Goal: Check status: Check status

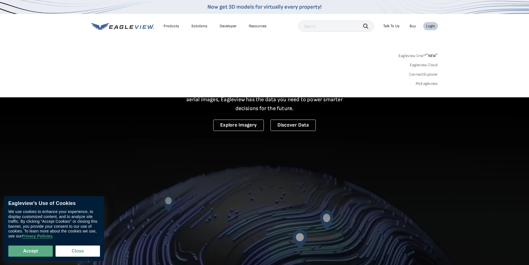
click at [431, 26] on div "Login" at bounding box center [430, 26] width 9 height 5
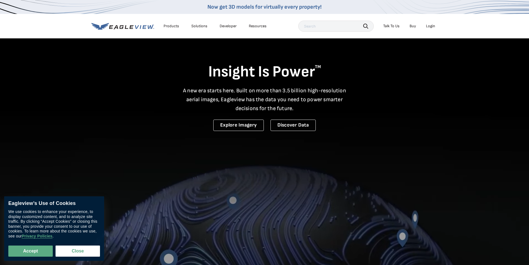
click at [430, 26] on div "Login" at bounding box center [430, 26] width 9 height 5
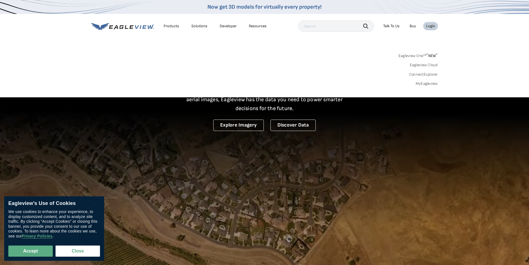
click at [419, 83] on link "MyEagleview" at bounding box center [427, 83] width 22 height 5
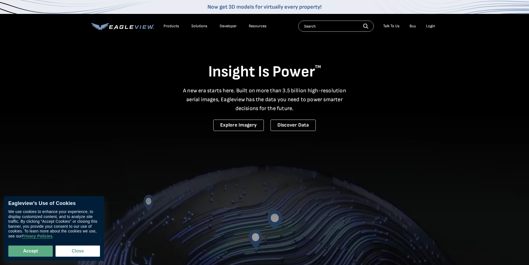
click at [429, 26] on div "Login" at bounding box center [430, 26] width 9 height 5
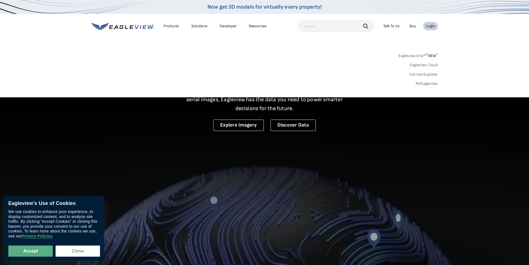
click at [427, 81] on link "MyEagleview" at bounding box center [427, 83] width 22 height 5
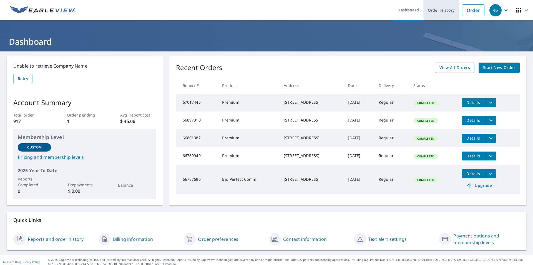
click at [436, 10] on link "Order History" at bounding box center [442, 10] width 36 height 20
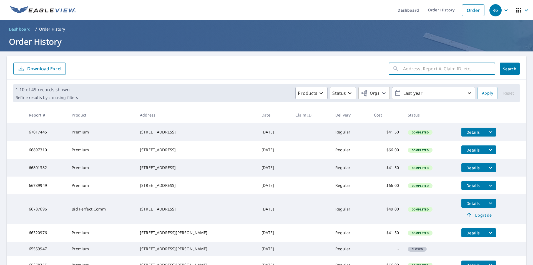
click at [406, 72] on input "text" at bounding box center [449, 69] width 92 height 16
type input "41824438"
click button "Search" at bounding box center [510, 69] width 20 height 12
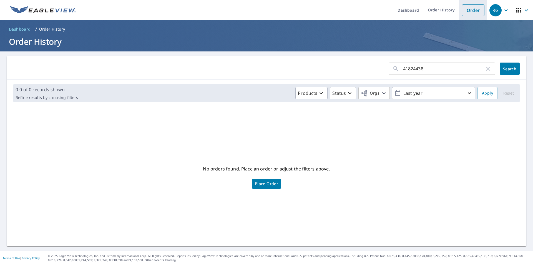
click at [468, 11] on link "Order" at bounding box center [473, 10] width 23 height 12
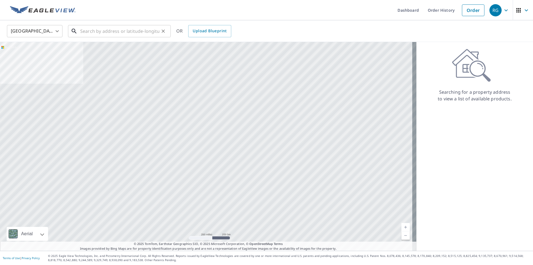
click at [131, 32] on input "text" at bounding box center [119, 31] width 79 height 16
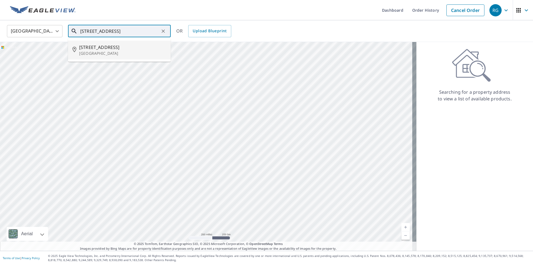
click at [102, 46] on span "190 W Center St" at bounding box center [122, 47] width 87 height 7
type input "190 W Center St Pleasant Grove, UT 84062"
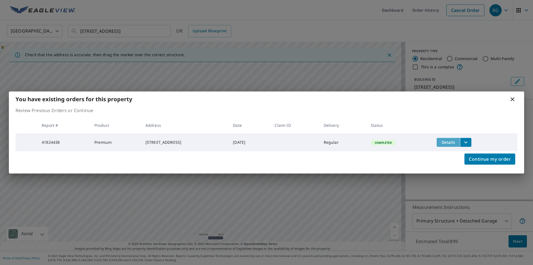
click at [457, 141] on span "Details" at bounding box center [448, 141] width 17 height 5
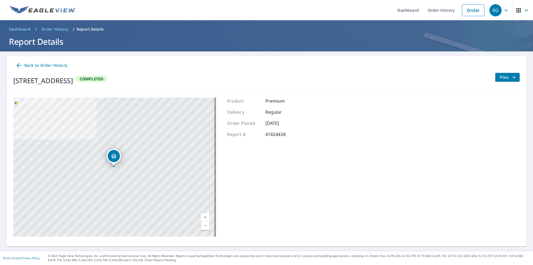
click at [500, 76] on span "Files" at bounding box center [509, 77] width 18 height 7
